Goal: Transaction & Acquisition: Purchase product/service

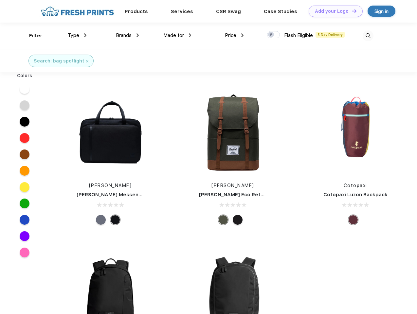
scroll to position [0, 0]
click at [333, 11] on link "Add your Logo Design Tool" at bounding box center [335, 11] width 54 height 11
click at [0, 0] on div "Design Tool" at bounding box center [0, 0] width 0 height 0
click at [351, 11] on link "Add your Logo Design Tool" at bounding box center [335, 11] width 54 height 11
click at [31, 36] on div "Filter" at bounding box center [35, 36] width 13 height 8
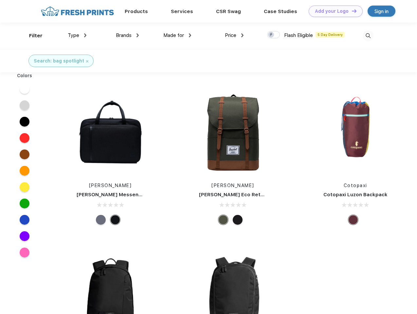
click at [77, 35] on span "Type" at bounding box center [73, 35] width 11 height 6
click at [127, 35] on span "Brands" at bounding box center [124, 35] width 16 height 6
click at [177, 35] on span "Made for" at bounding box center [173, 35] width 21 height 6
click at [234, 35] on span "Price" at bounding box center [230, 35] width 11 height 6
click at [273, 35] on div at bounding box center [273, 34] width 13 height 7
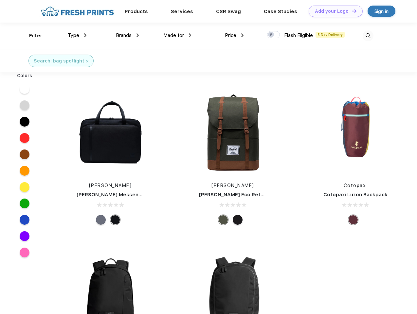
click at [271, 35] on input "checkbox" at bounding box center [269, 33] width 4 height 4
click at [368, 36] on img at bounding box center [367, 35] width 11 height 11
